Goal: Task Accomplishment & Management: Use online tool/utility

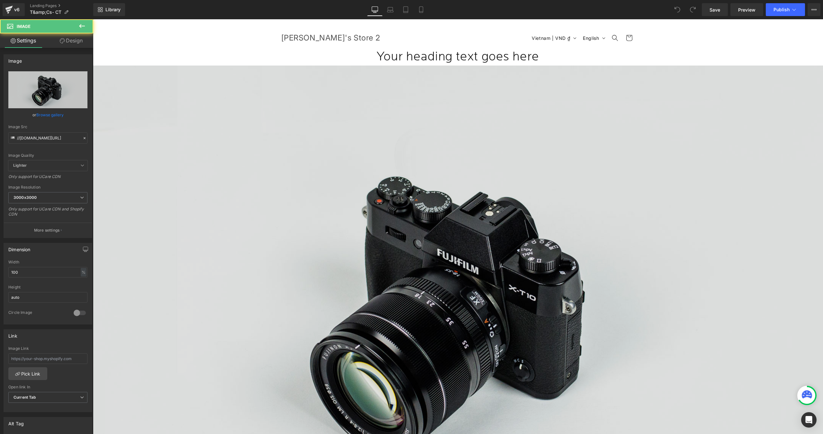
click at [109, 123] on img at bounding box center [458, 308] width 730 height 484
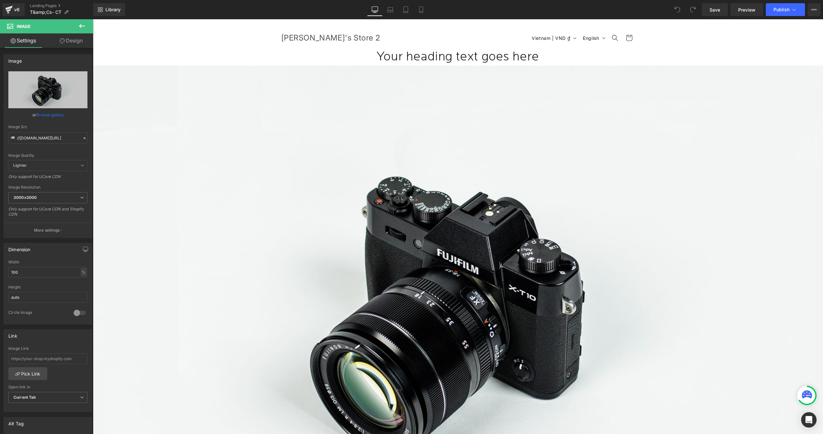
click at [82, 29] on icon at bounding box center [82, 26] width 8 height 8
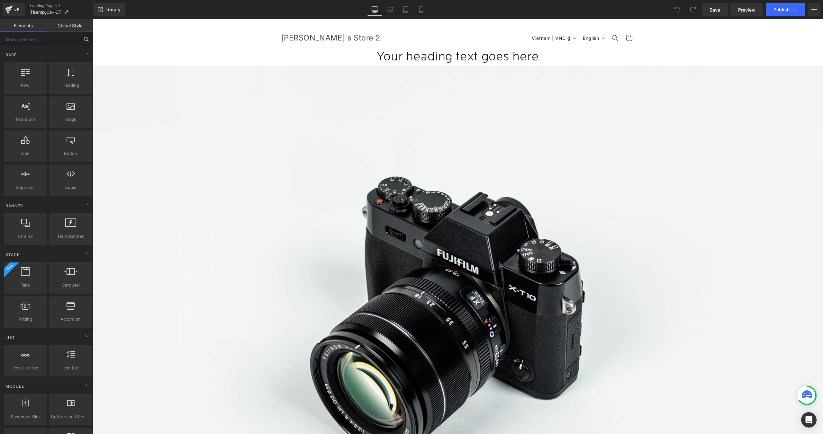
click at [28, 41] on input "text" at bounding box center [39, 39] width 79 height 14
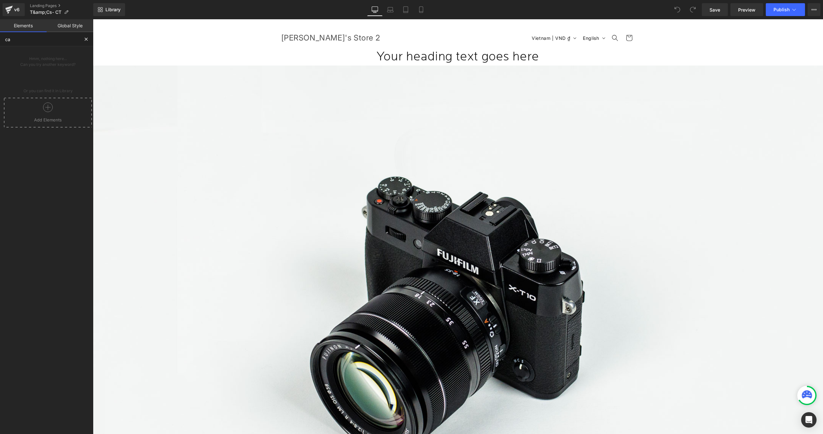
type input "car"
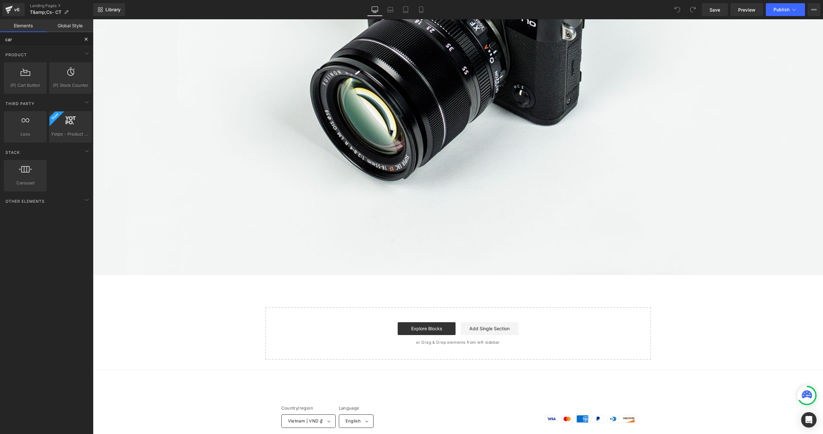
scroll to position [300, 0]
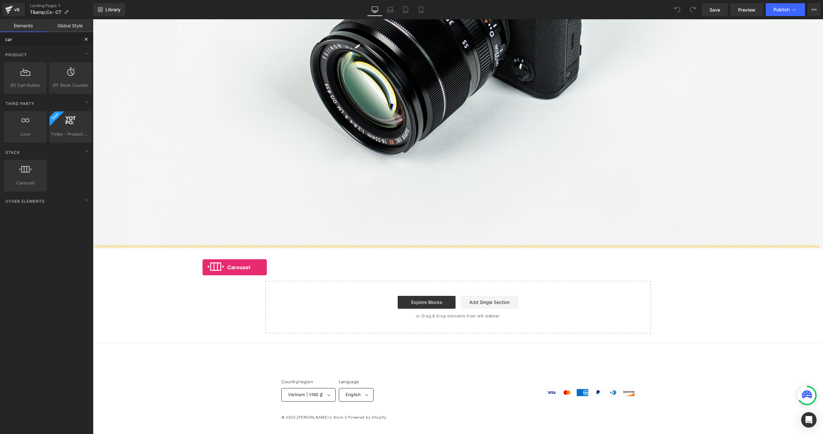
drag, startPoint x: 133, startPoint y: 206, endPoint x: 206, endPoint y: 268, distance: 95.3
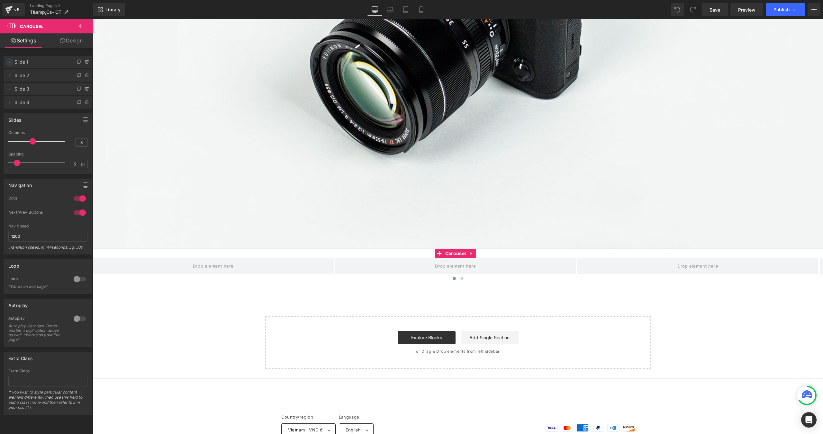
click at [8, 64] on icon at bounding box center [9, 61] width 5 height 5
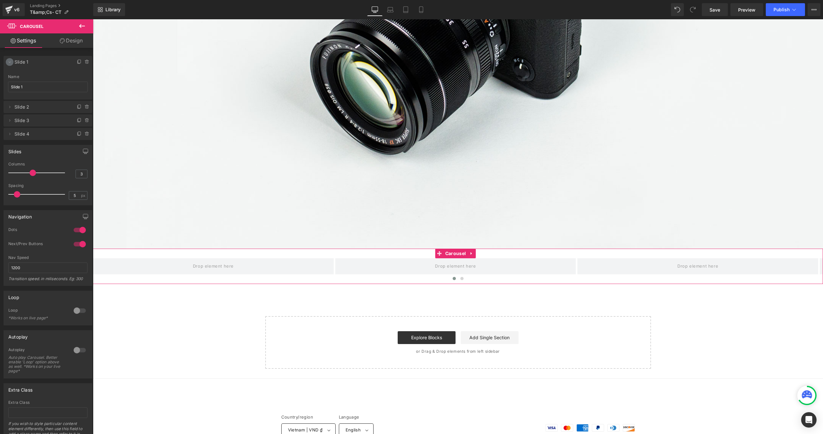
click at [8, 64] on icon at bounding box center [9, 61] width 5 height 5
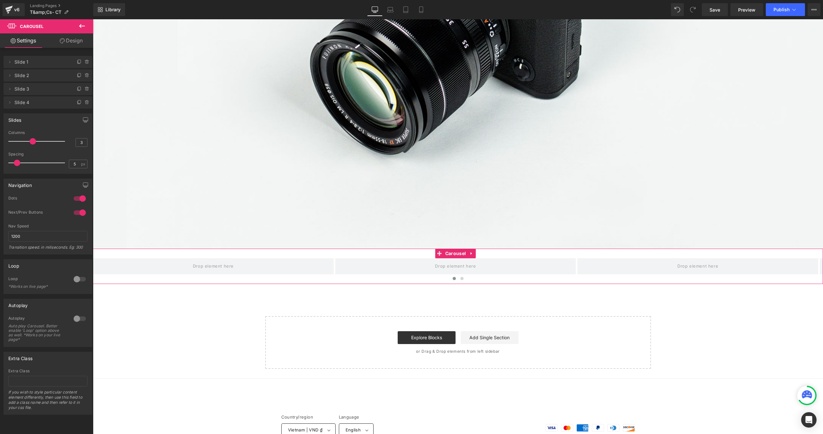
click at [52, 262] on div "Loop" at bounding box center [48, 266] width 88 height 12
click at [79, 211] on div at bounding box center [79, 213] width 15 height 10
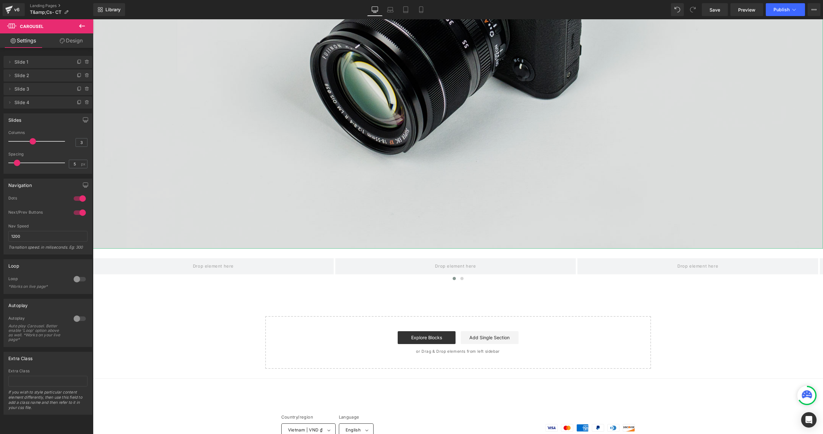
click at [260, 73] on img at bounding box center [458, 7] width 730 height 484
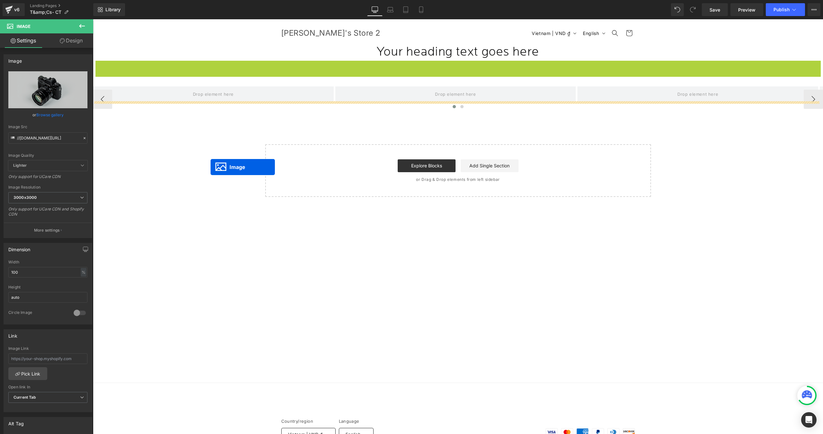
scroll to position [0, 0]
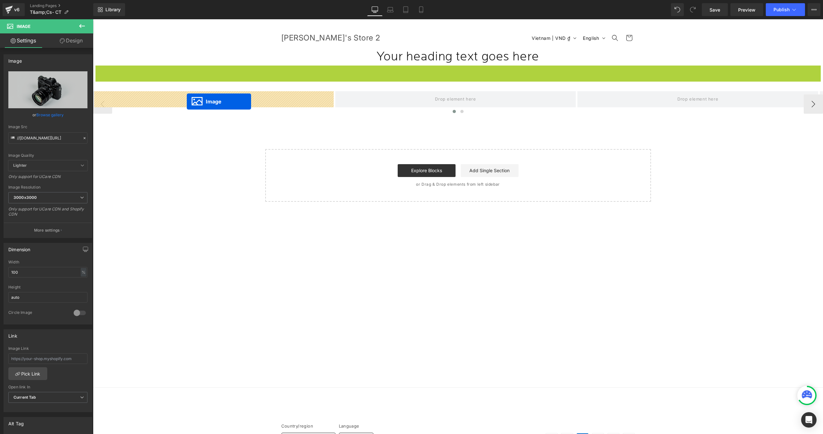
drag, startPoint x: 453, startPoint y: 167, endPoint x: 187, endPoint y: 102, distance: 274.4
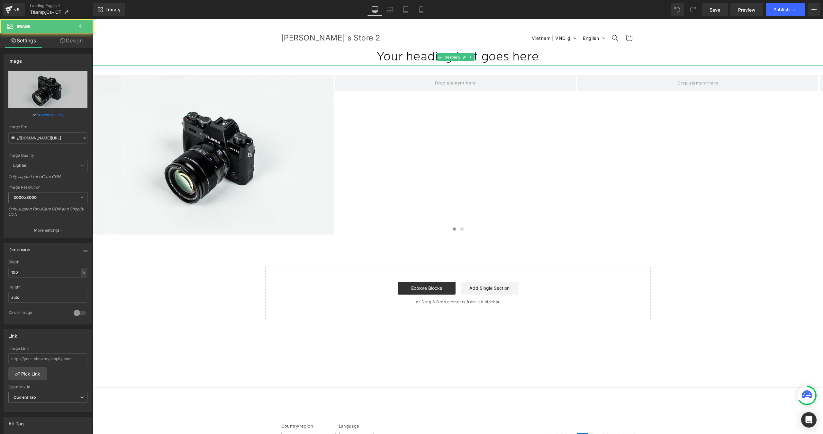
click at [417, 56] on h1 "Your heading text goes here" at bounding box center [458, 57] width 730 height 17
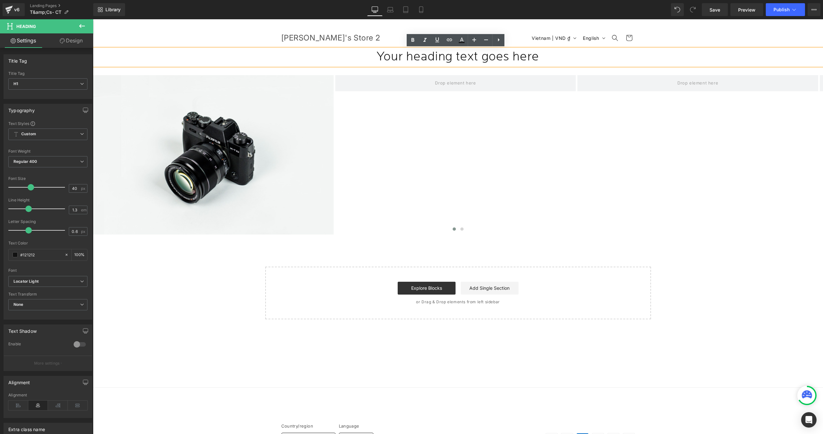
click at [320, 49] on h1 "Your heading text goes here" at bounding box center [458, 57] width 730 height 17
click at [215, 43] on sticky-header "Search [PERSON_NAME]'s Store 2 Country/region Vietnam | VND ₫ Search [GEOGRAPHI…" at bounding box center [458, 34] width 730 height 30
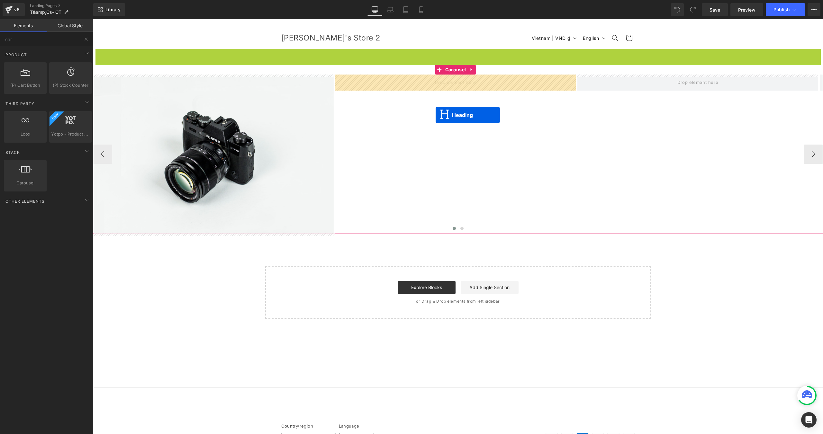
drag, startPoint x: 453, startPoint y: 58, endPoint x: 435, endPoint y: 115, distance: 60.0
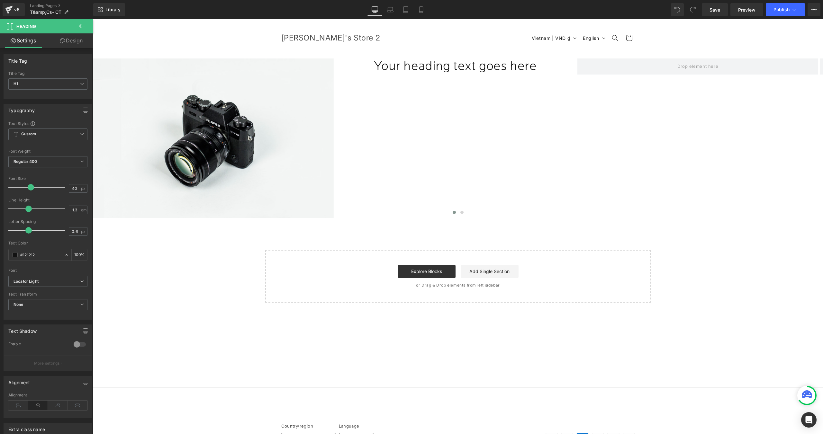
click at [81, 24] on icon at bounding box center [82, 26] width 6 height 4
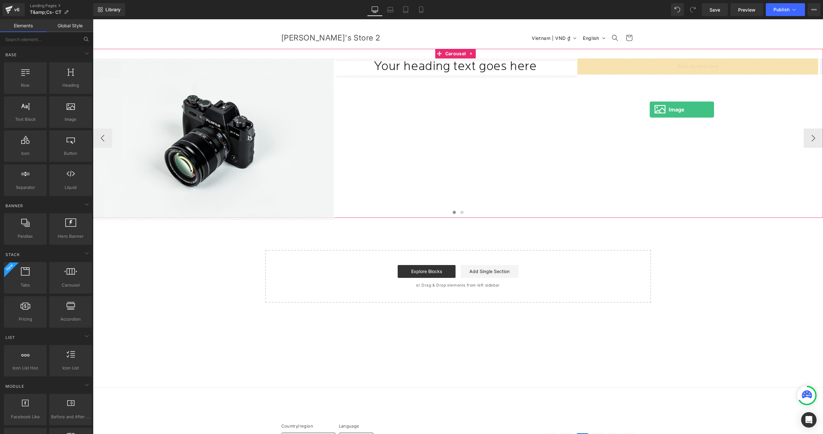
drag, startPoint x: 184, startPoint y: 134, endPoint x: 650, endPoint y: 110, distance: 466.0
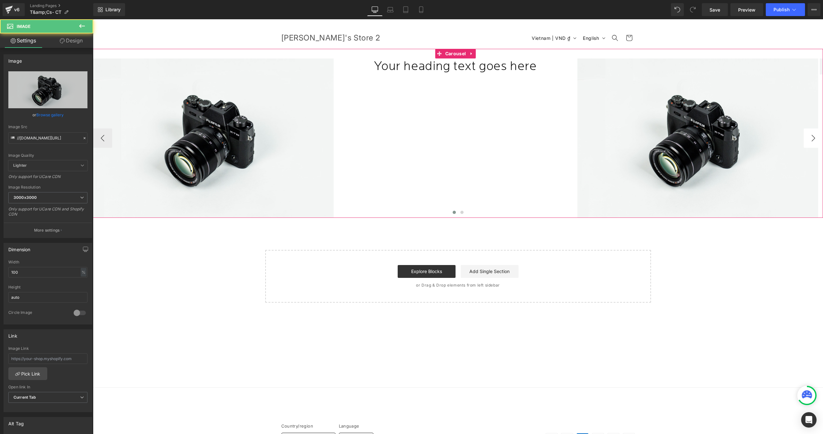
click at [809, 141] on button "›" at bounding box center [812, 138] width 19 height 19
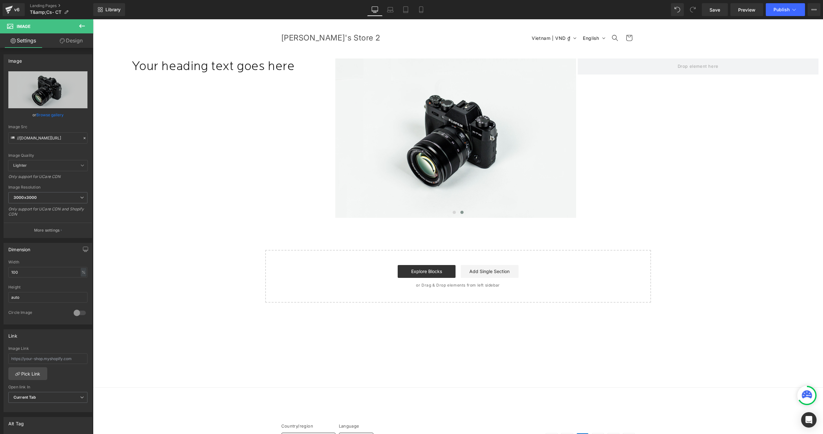
click at [79, 26] on icon at bounding box center [82, 26] width 8 height 8
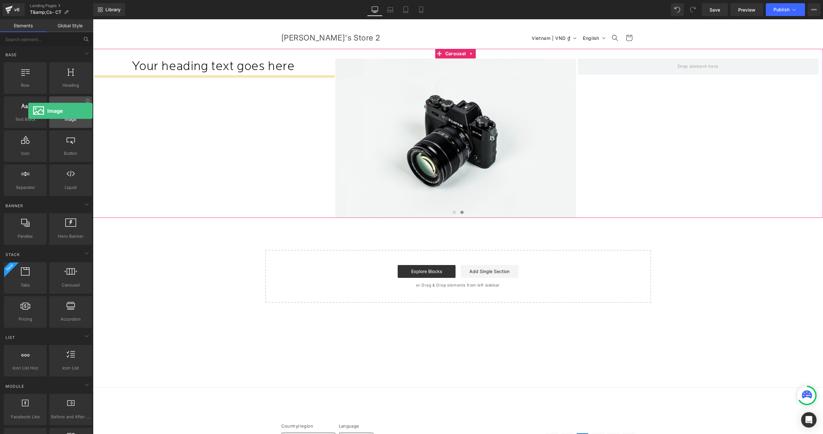
drag, startPoint x: 68, startPoint y: 114, endPoint x: 49, endPoint y: 108, distance: 20.2
click at [49, 108] on div "Image images, photos, alts, uploads" at bounding box center [70, 111] width 43 height 31
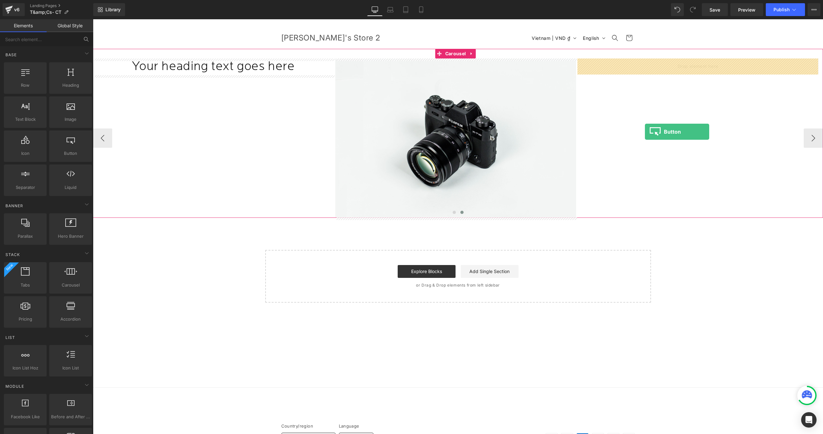
drag, startPoint x: 151, startPoint y: 167, endPoint x: 647, endPoint y: 131, distance: 497.5
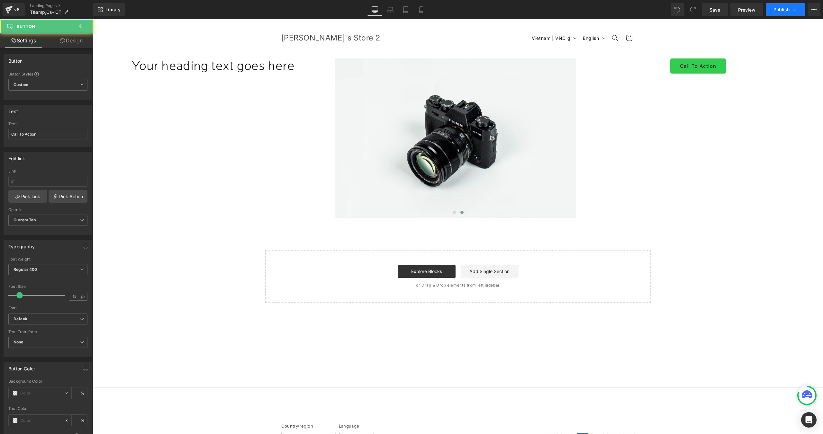
click at [780, 6] on button "Publish" at bounding box center [785, 9] width 39 height 13
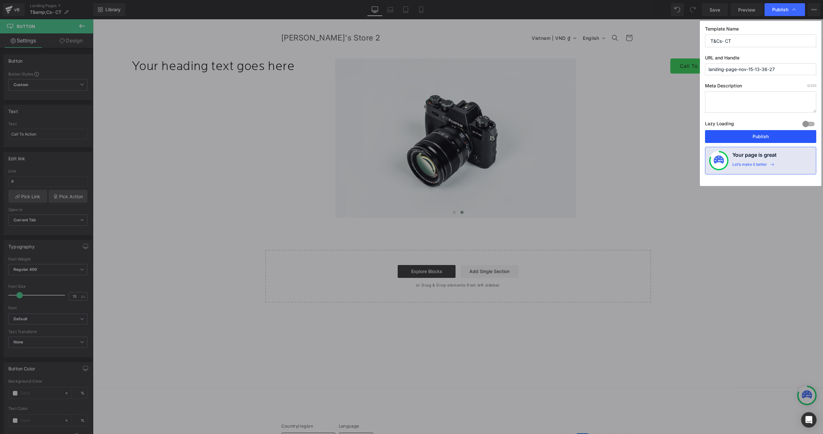
click at [738, 136] on button "Publish" at bounding box center [760, 136] width 111 height 13
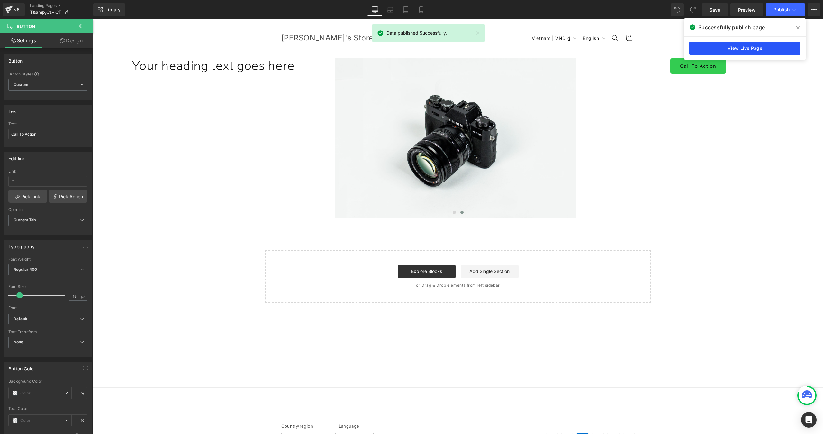
click at [734, 46] on link "View Live Page" at bounding box center [744, 48] width 111 height 13
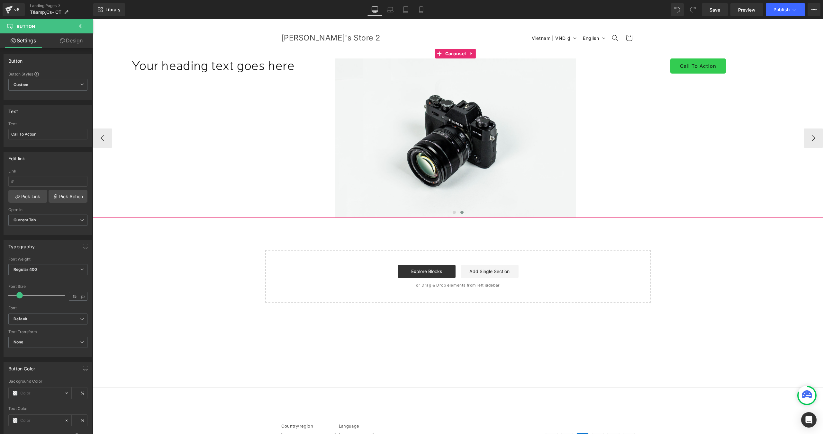
click at [212, 115] on div "Image Your heading text goes here Heading Image Call To Action Button" at bounding box center [335, 137] width 969 height 159
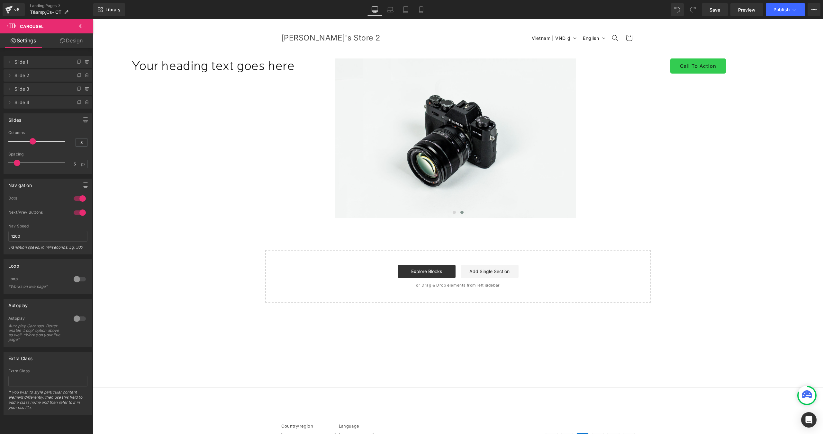
click at [190, 264] on div "Image Your heading text goes here Heading Image Call To Action Button ‹ › [GEOG…" at bounding box center [458, 176] width 730 height 254
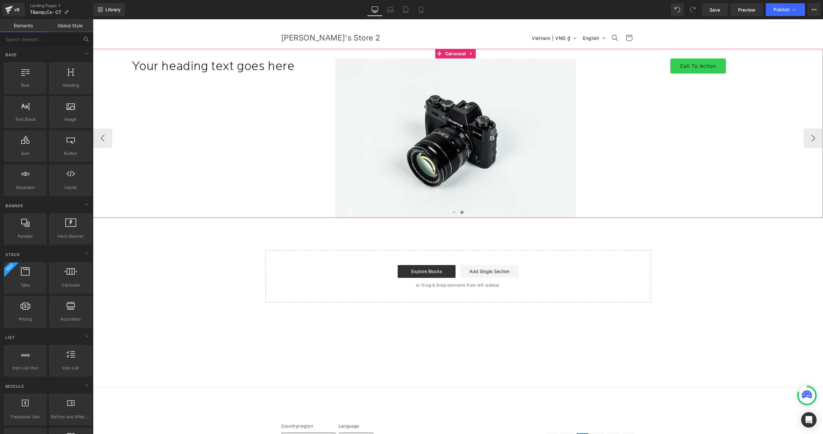
click at [229, 129] on div "Image Your heading text goes here Heading Image Call To Action Button" at bounding box center [335, 137] width 969 height 159
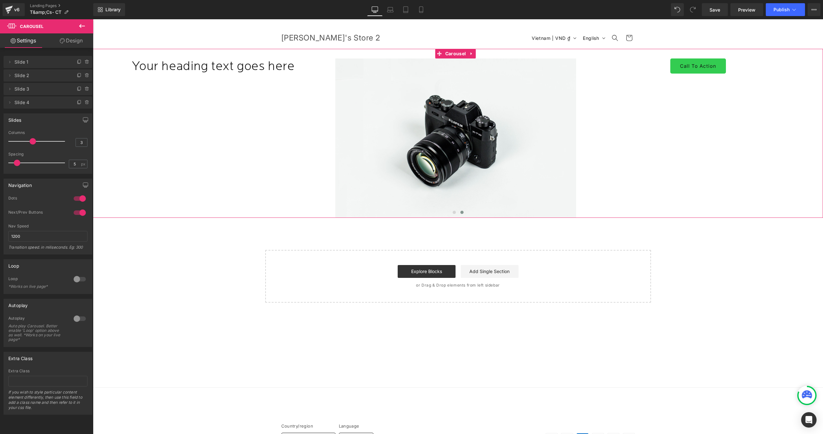
click at [74, 211] on div at bounding box center [79, 213] width 15 height 10
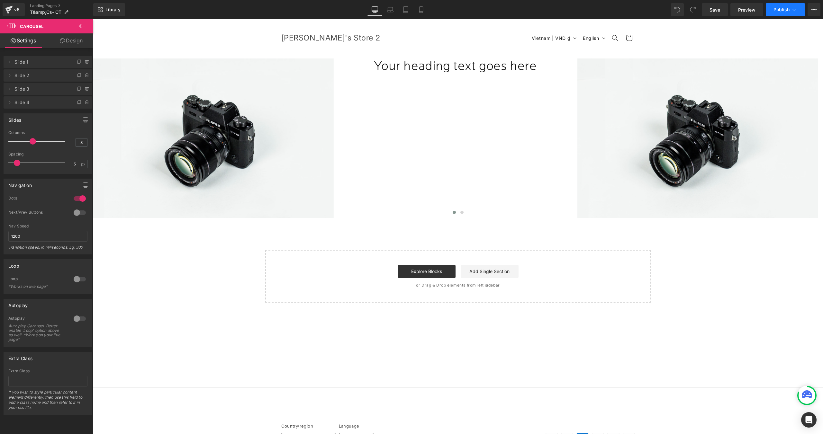
click at [782, 12] on span "Publish" at bounding box center [781, 9] width 16 height 5
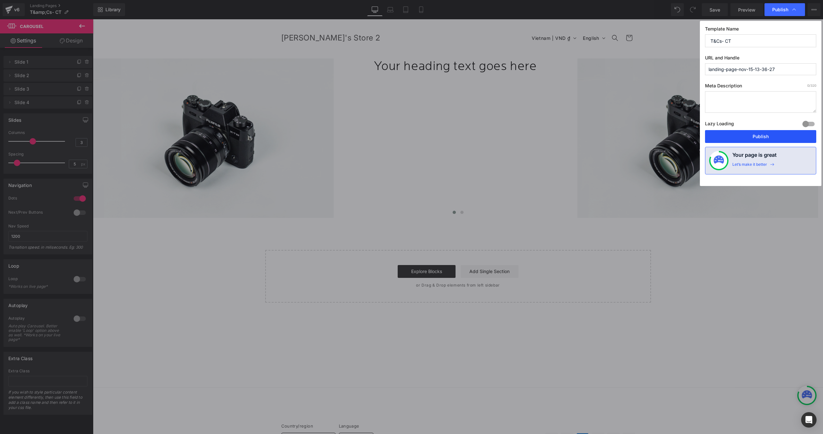
click at [733, 137] on button "Publish" at bounding box center [760, 136] width 111 height 13
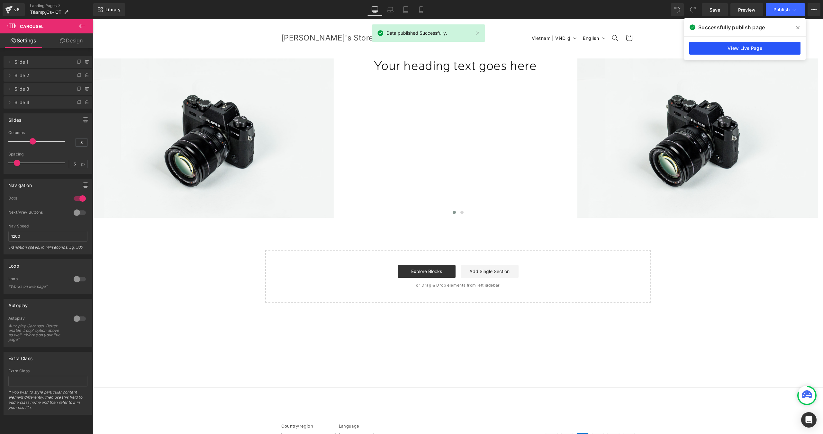
click at [705, 43] on link "View Live Page" at bounding box center [744, 48] width 111 height 13
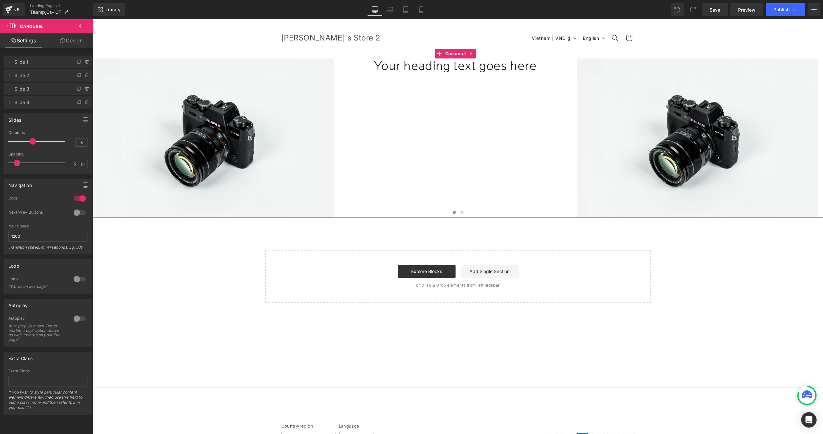
click at [74, 197] on div at bounding box center [79, 198] width 15 height 10
click at [420, 12] on icon at bounding box center [421, 9] width 6 height 6
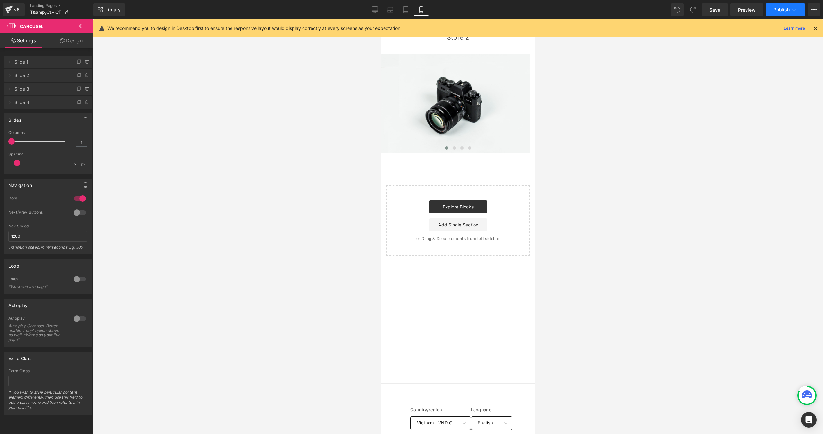
click at [773, 11] on button "Publish" at bounding box center [785, 9] width 39 height 13
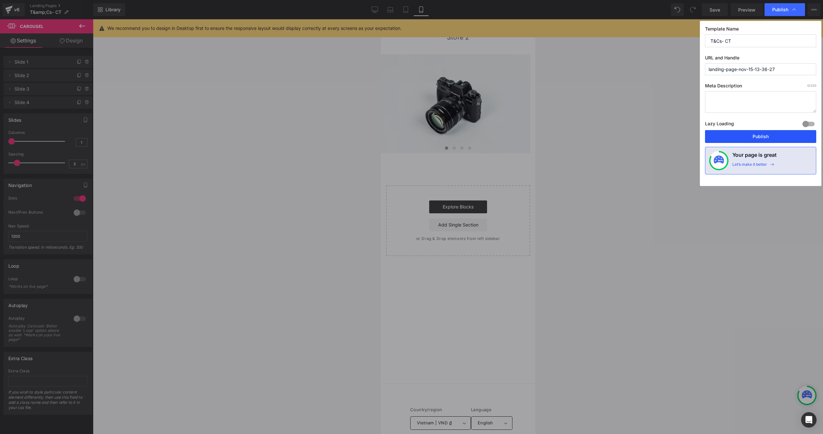
click at [735, 134] on button "Publish" at bounding box center [760, 136] width 111 height 13
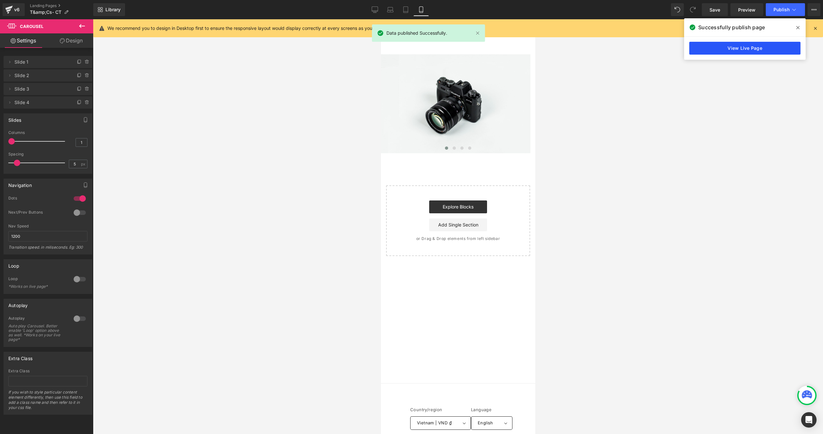
click at [715, 48] on link "View Live Page" at bounding box center [744, 48] width 111 height 13
